Goal: Find specific page/section: Find specific page/section

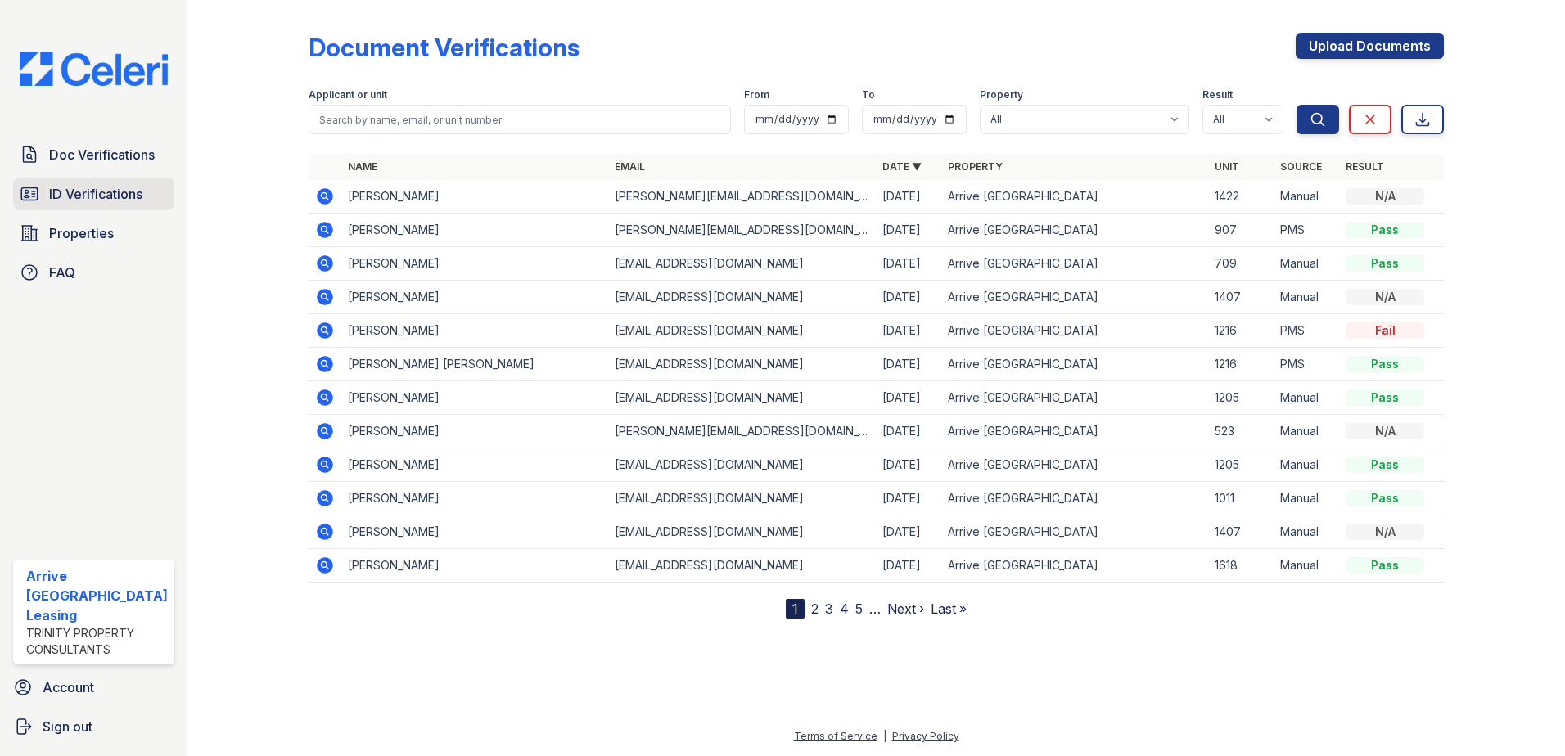
click at [65, 194] on span "ID Verifications" at bounding box center [95, 194] width 93 height 20
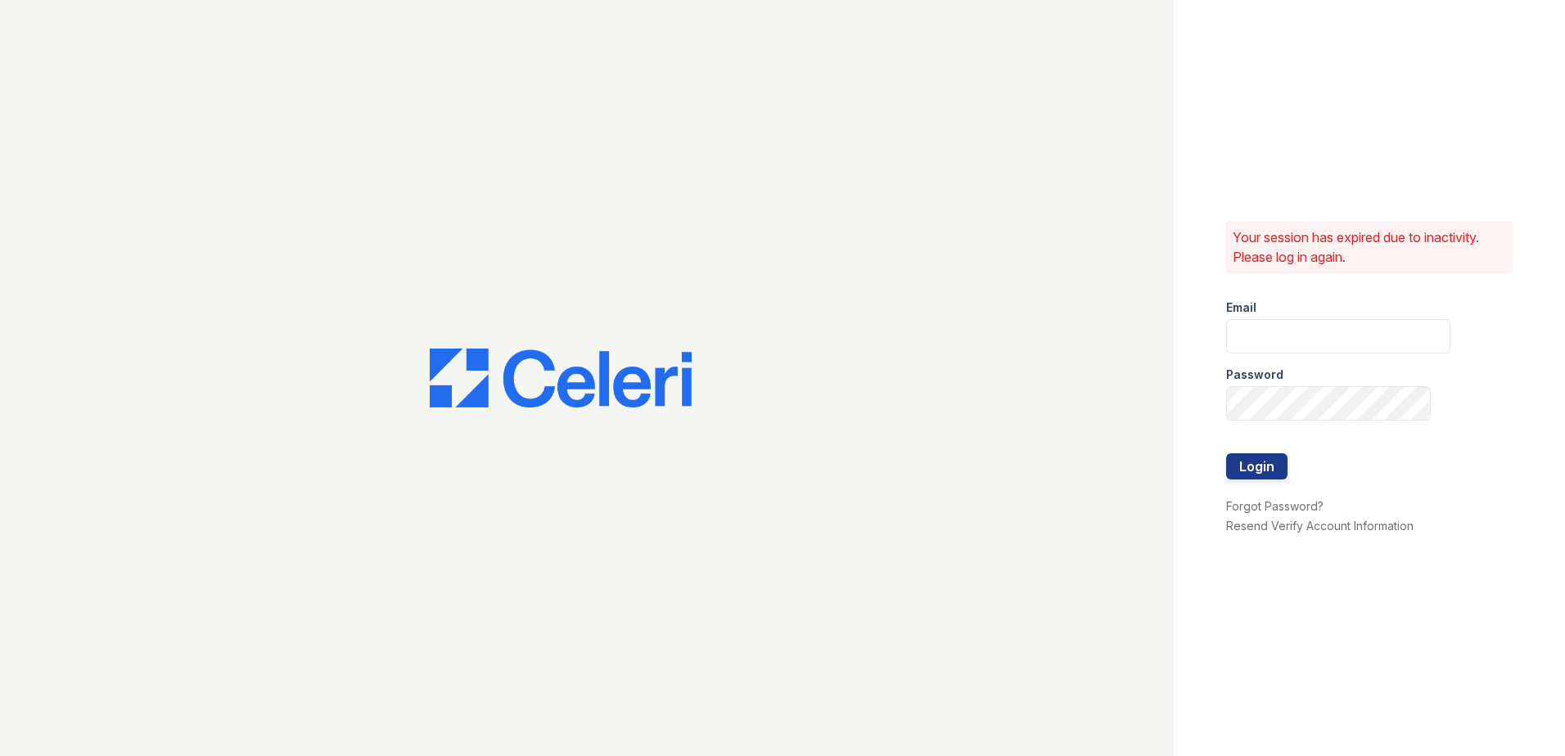
type input "arriveinnerharbor@trinity-pm.com"
click at [1257, 462] on button "Login" at bounding box center [1256, 466] width 61 height 26
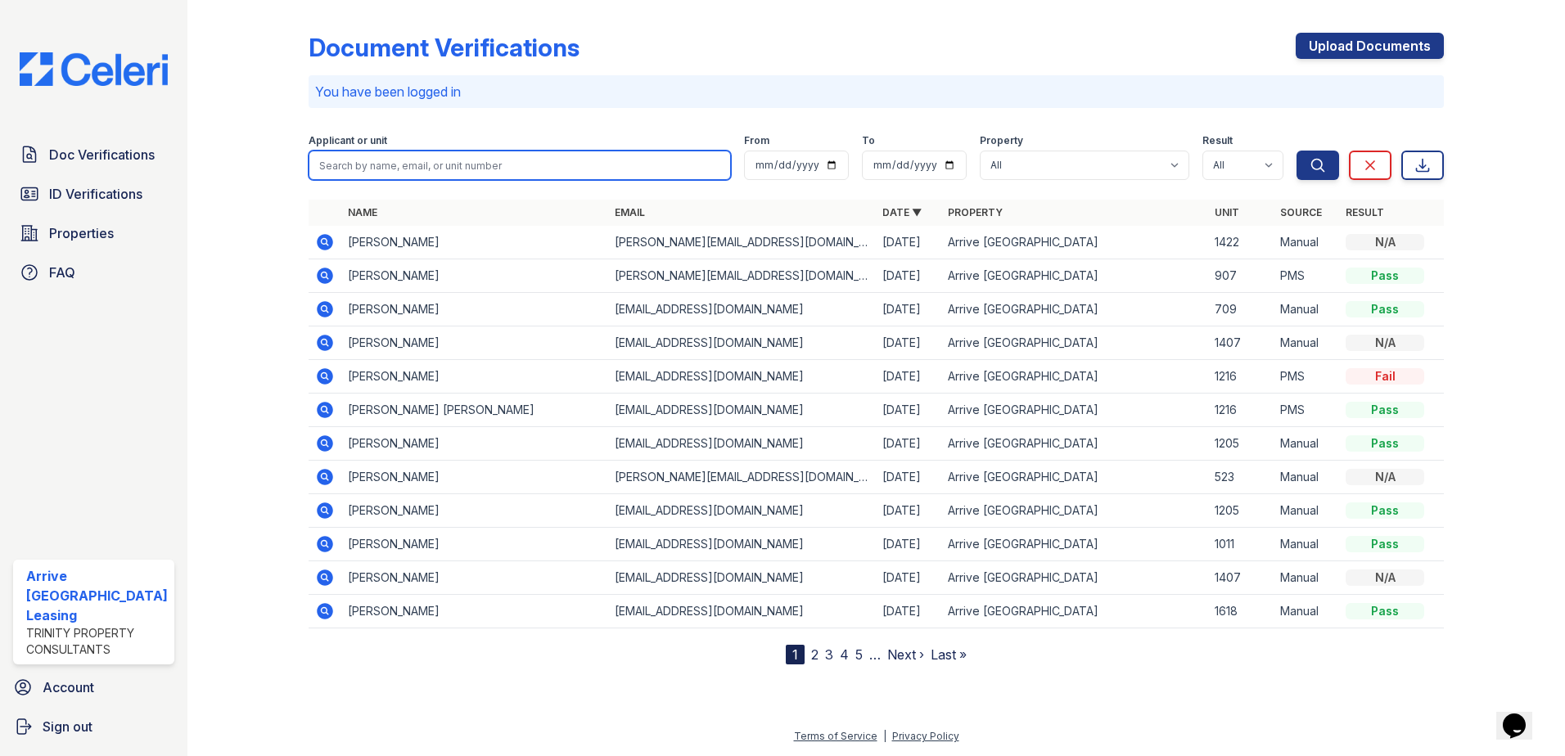
click at [369, 162] on input "search" at bounding box center [520, 165] width 423 height 29
type input "[PERSON_NAME]"
click at [1296, 151] on button "Search" at bounding box center [1317, 165] width 43 height 29
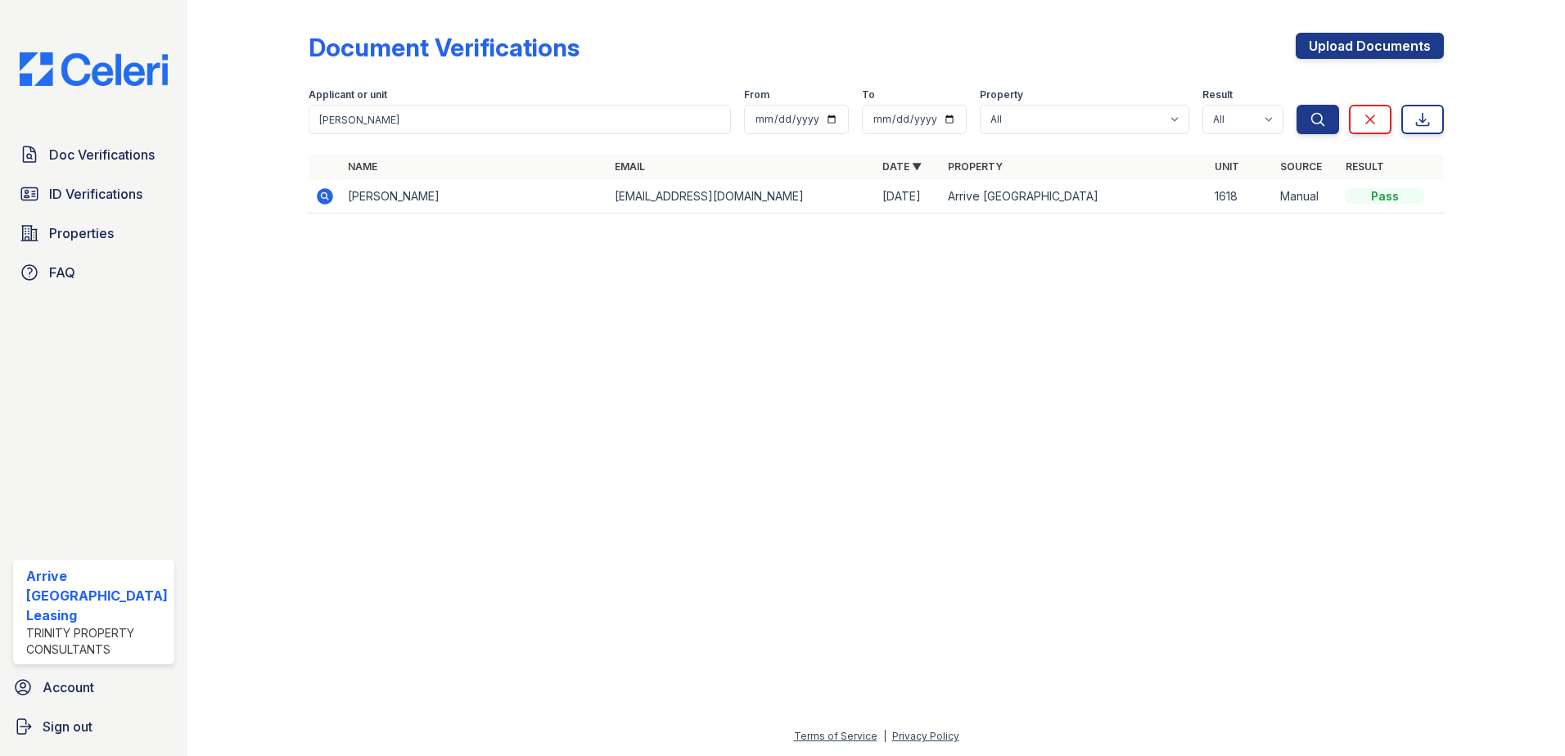
click at [341, 200] on td "[PERSON_NAME]" at bounding box center [475, 197] width 268 height 34
click at [326, 200] on icon at bounding box center [325, 196] width 16 height 16
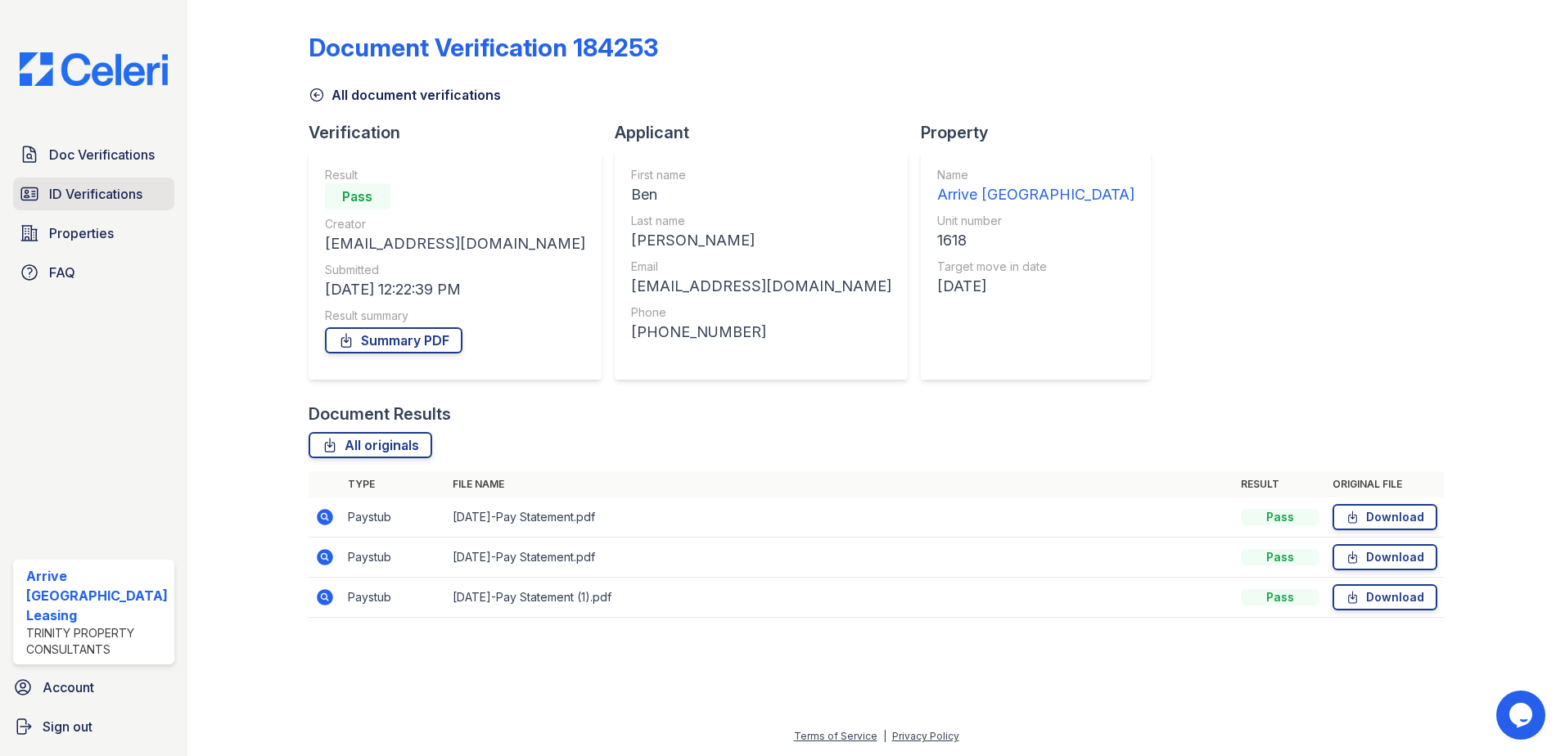
click at [104, 189] on span "ID Verifications" at bounding box center [95, 194] width 93 height 20
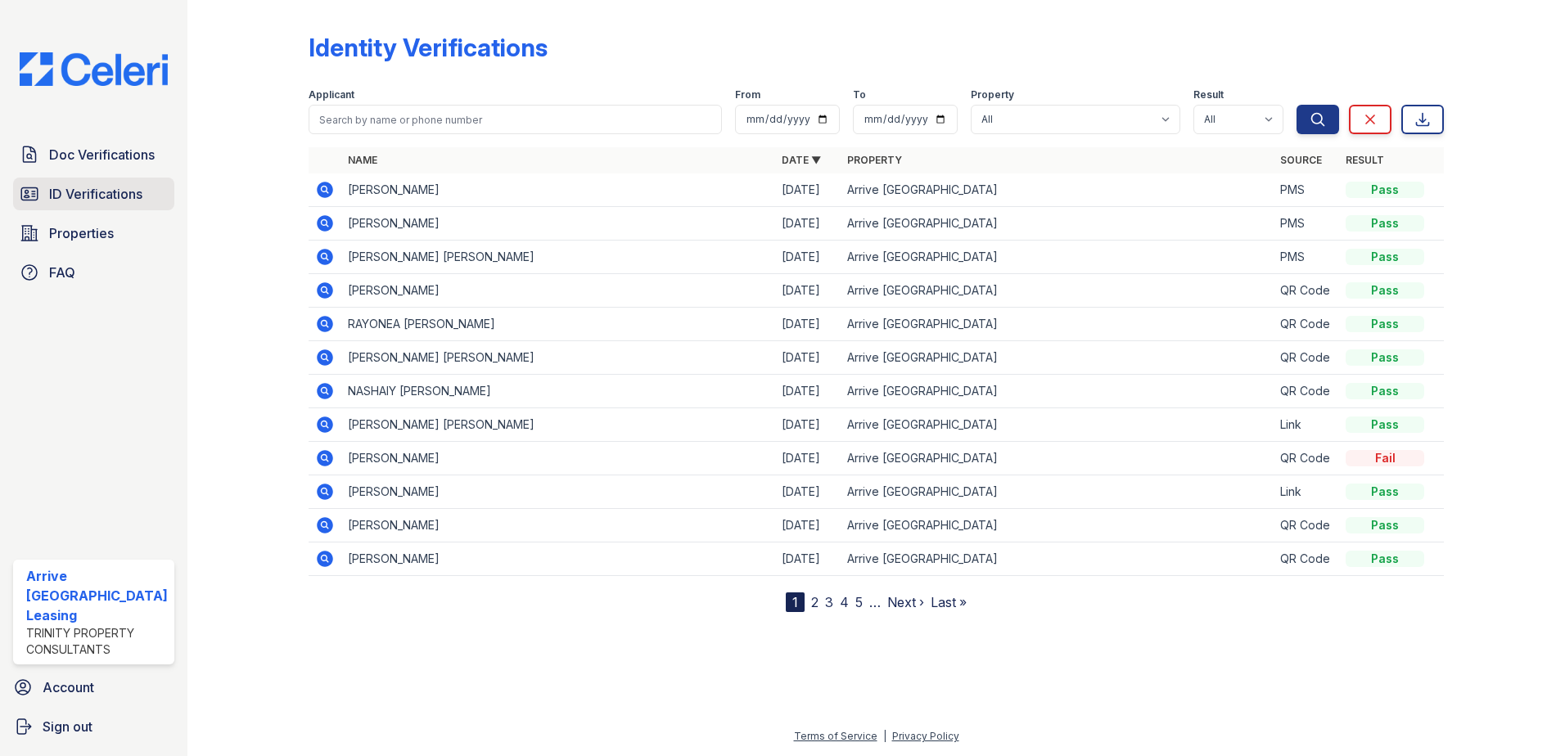
click at [118, 198] on span "ID Verifications" at bounding box center [95, 194] width 93 height 20
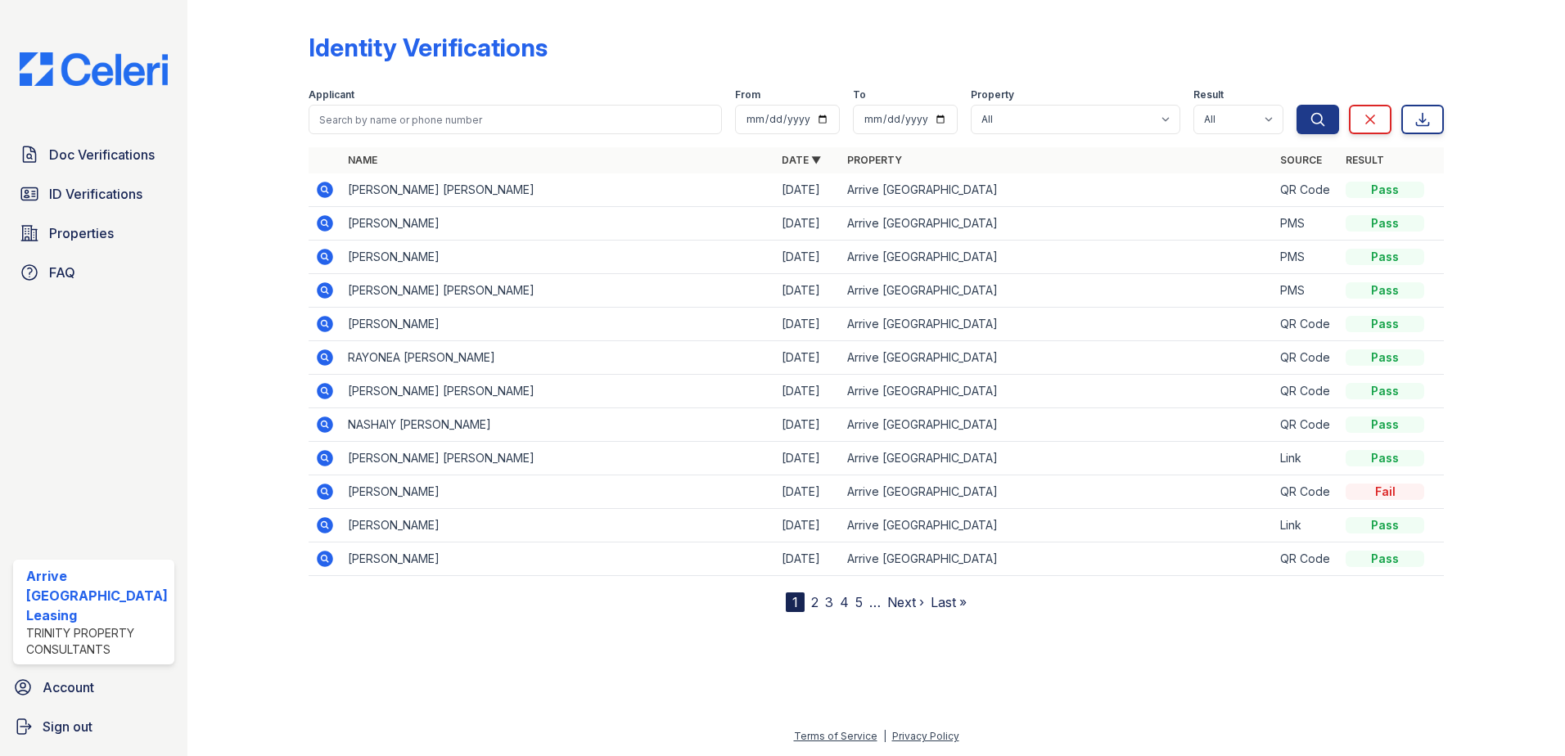
click at [287, 184] on div at bounding box center [261, 310] width 95 height 606
click at [315, 185] on icon at bounding box center [325, 190] width 20 height 20
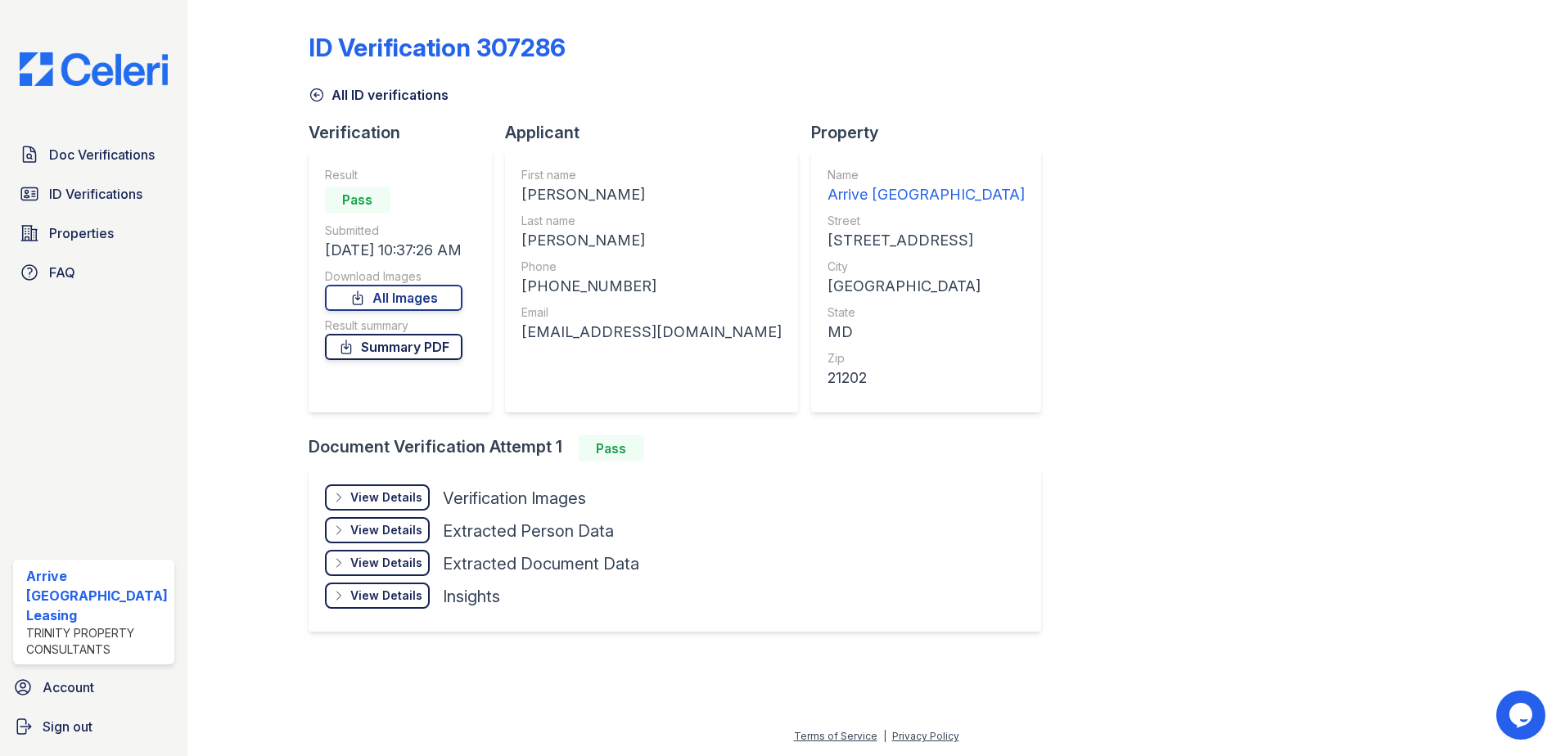
click at [421, 346] on link "Summary PDF" at bounding box center [393, 347] width 137 height 26
click at [383, 295] on link "All Images" at bounding box center [393, 298] width 137 height 26
click at [1071, 75] on div "All ID verifications" at bounding box center [877, 89] width 1136 height 29
